Goal: Task Accomplishment & Management: Manage account settings

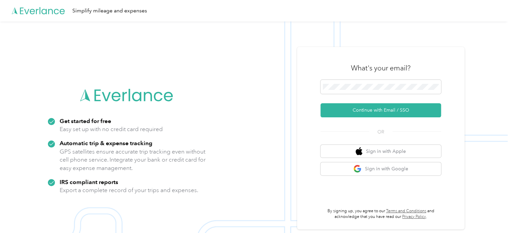
click at [3, 96] on img at bounding box center [254, 137] width 508 height 233
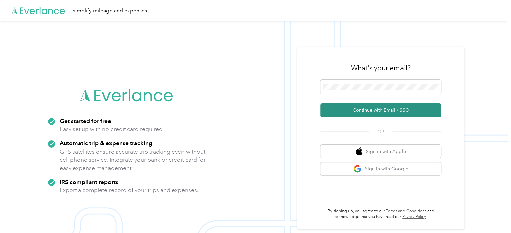
click at [350, 112] on button "Continue with Email / SSO" at bounding box center [381, 110] width 121 height 14
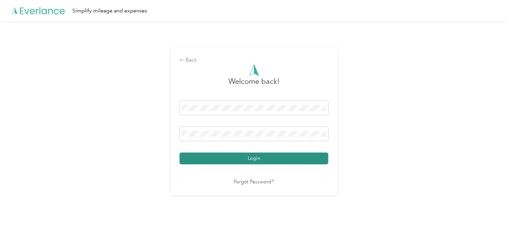
click at [250, 157] on button "Login" at bounding box center [254, 159] width 149 height 12
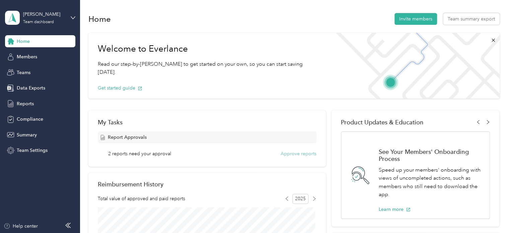
click at [299, 153] on button "Approve reports" at bounding box center [299, 153] width 36 height 7
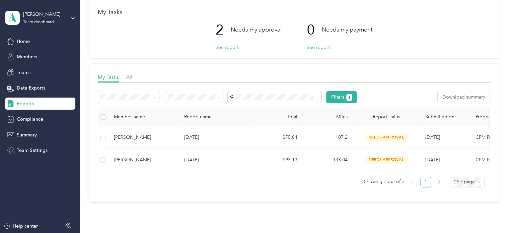
scroll to position [67, 0]
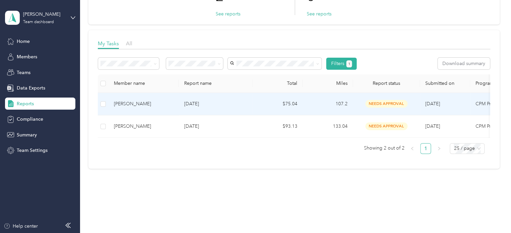
click at [210, 102] on p "[DATE]" at bounding box center [215, 103] width 63 height 7
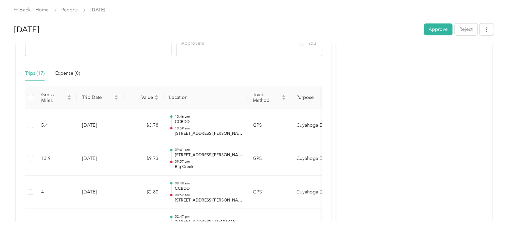
scroll to position [134, 0]
click at [5, 83] on div "[DATE] Approve Reject Needs Approval Needs approval from [PERSON_NAME] View act…" at bounding box center [254, 110] width 508 height 221
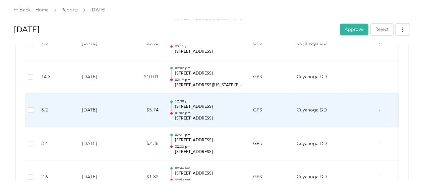
scroll to position [448, 0]
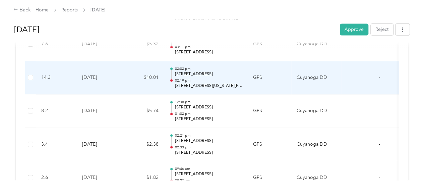
click at [189, 76] on div "02:02 pm 15600–[STREET_ADDRESS] 02:19 pm [STREET_ADDRESS][US_STATE][PERSON_NAME]" at bounding box center [209, 77] width 68 height 22
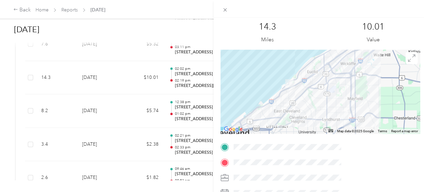
scroll to position [0, 0]
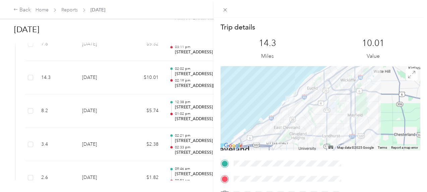
click at [220, 78] on div "Trip details This trip cannot be edited because it is either under review, appr…" at bounding box center [213, 96] width 427 height 192
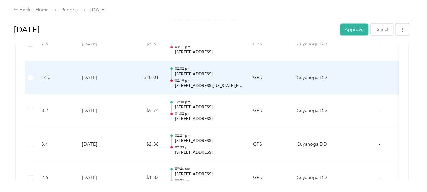
click at [203, 84] on p "[STREET_ADDRESS][US_STATE][PERSON_NAME]" at bounding box center [209, 86] width 68 height 6
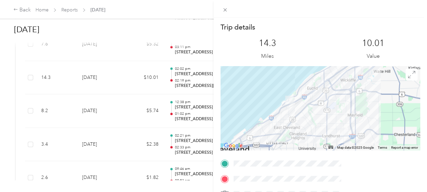
click at [288, 76] on form "Trip details This trip cannot be edited because it is either under review, appr…" at bounding box center [321, 171] width 214 height 299
click at [228, 10] on icon at bounding box center [225, 10] width 6 height 6
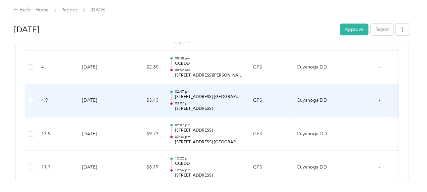
scroll to position [247, 0]
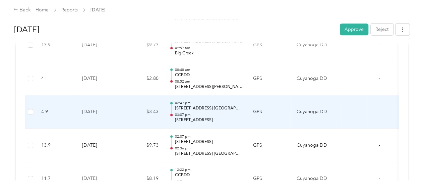
click at [230, 114] on p "03:07 pm" at bounding box center [209, 114] width 68 height 5
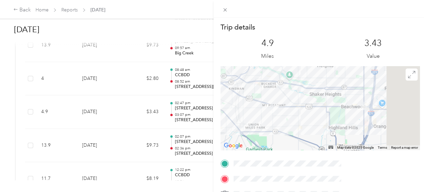
click at [205, 140] on div "Trip details This trip cannot be edited because it is either under review, appr…" at bounding box center [213, 96] width 427 height 192
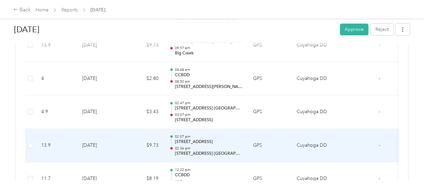
click at [229, 144] on div "02:07 pm [STREET_ADDRESS] 02:36 pm [STREET_ADDRESS] [GEOGRAPHIC_DATA], [GEOGRAP…" at bounding box center [209, 145] width 68 height 22
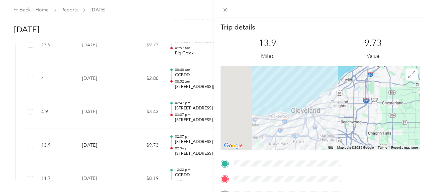
click at [204, 110] on div "Trip details This trip cannot be edited because it is either under review, appr…" at bounding box center [213, 96] width 427 height 192
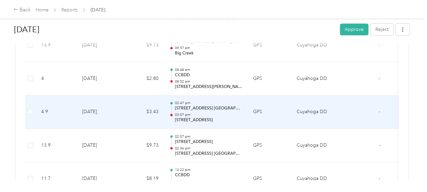
click at [204, 110] on p "[STREET_ADDRESS] [GEOGRAPHIC_DATA], [GEOGRAPHIC_DATA], [GEOGRAPHIC_DATA]" at bounding box center [209, 108] width 68 height 6
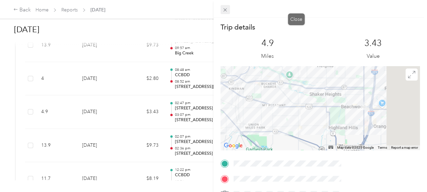
click at [228, 10] on icon at bounding box center [225, 10] width 6 height 6
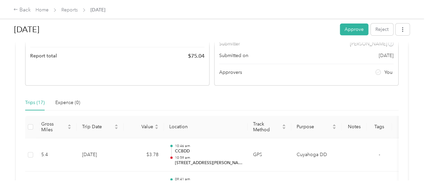
scroll to position [113, 0]
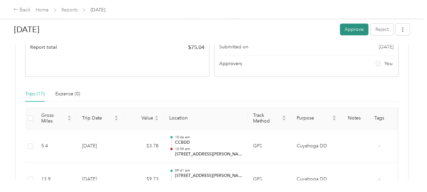
click at [355, 25] on button "Approve" at bounding box center [354, 29] width 28 height 12
click at [7, 61] on div "[DATE] Unapprove Needs Payment Needs payment from Employee Expense Reports View…" at bounding box center [212, 90] width 424 height 180
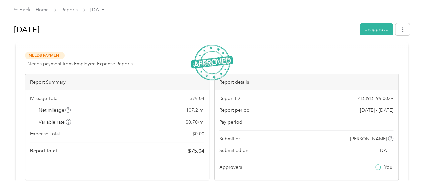
scroll to position [0, 0]
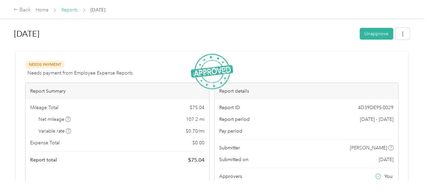
click at [70, 10] on link "Reports" at bounding box center [69, 10] width 16 height 6
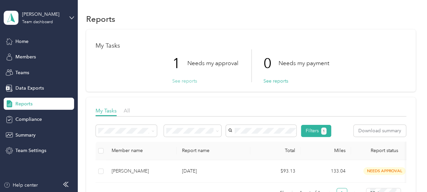
click at [188, 81] on button "See reports" at bounding box center [184, 80] width 25 height 7
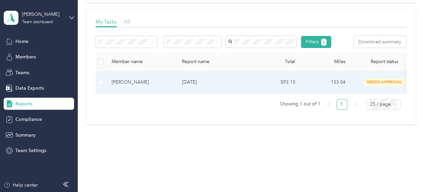
scroll to position [101, 0]
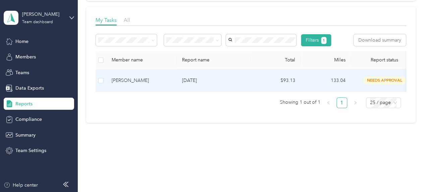
click at [374, 84] on span "needs approval" at bounding box center [384, 80] width 42 height 8
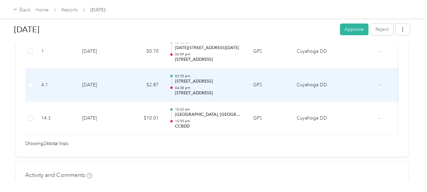
scroll to position [982, 0]
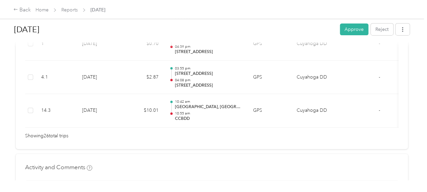
click at [59, 173] on div "[DATE] Approve Reject Needs Approval Needs approval from [PERSON_NAME] View act…" at bounding box center [212, 90] width 424 height 180
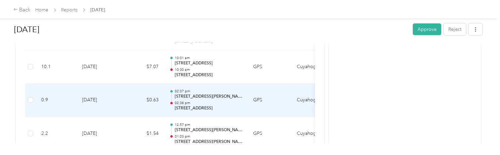
scroll to position [781, 0]
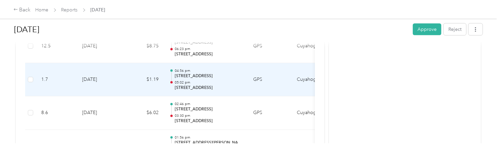
scroll to position [479, 0]
click at [223, 68] on p "06:10 pm" at bounding box center [209, 70] width 68 height 5
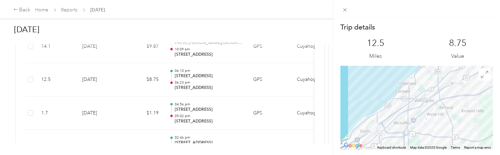
drag, startPoint x: 342, startPoint y: 11, endPoint x: 339, endPoint y: 13, distance: 3.9
click at [342, 11] on icon at bounding box center [345, 10] width 6 height 6
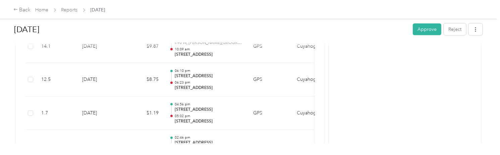
click at [365, 74] on div "Activity and Comments Needs approval From [PERSON_NAME] [DATE] 01:11 pm EDT Sub…" at bounding box center [405, 111] width 152 height 1079
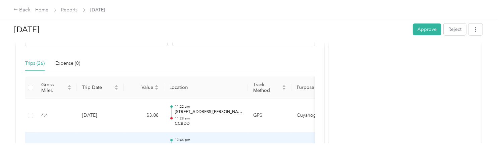
scroll to position [110, 0]
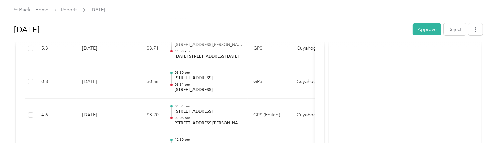
scroll to position [278, 0]
